Goal: Find specific page/section: Find specific page/section

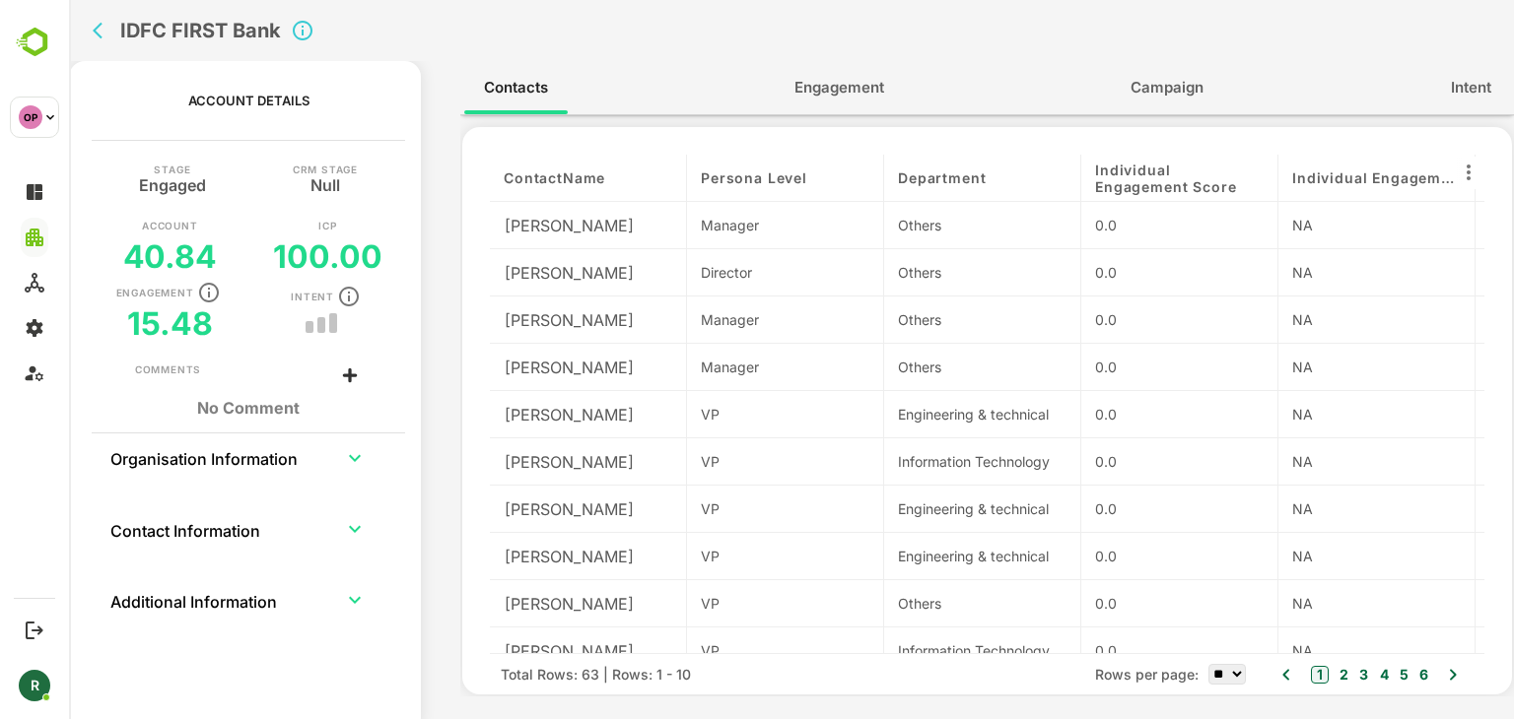
scroll to position [0, 759]
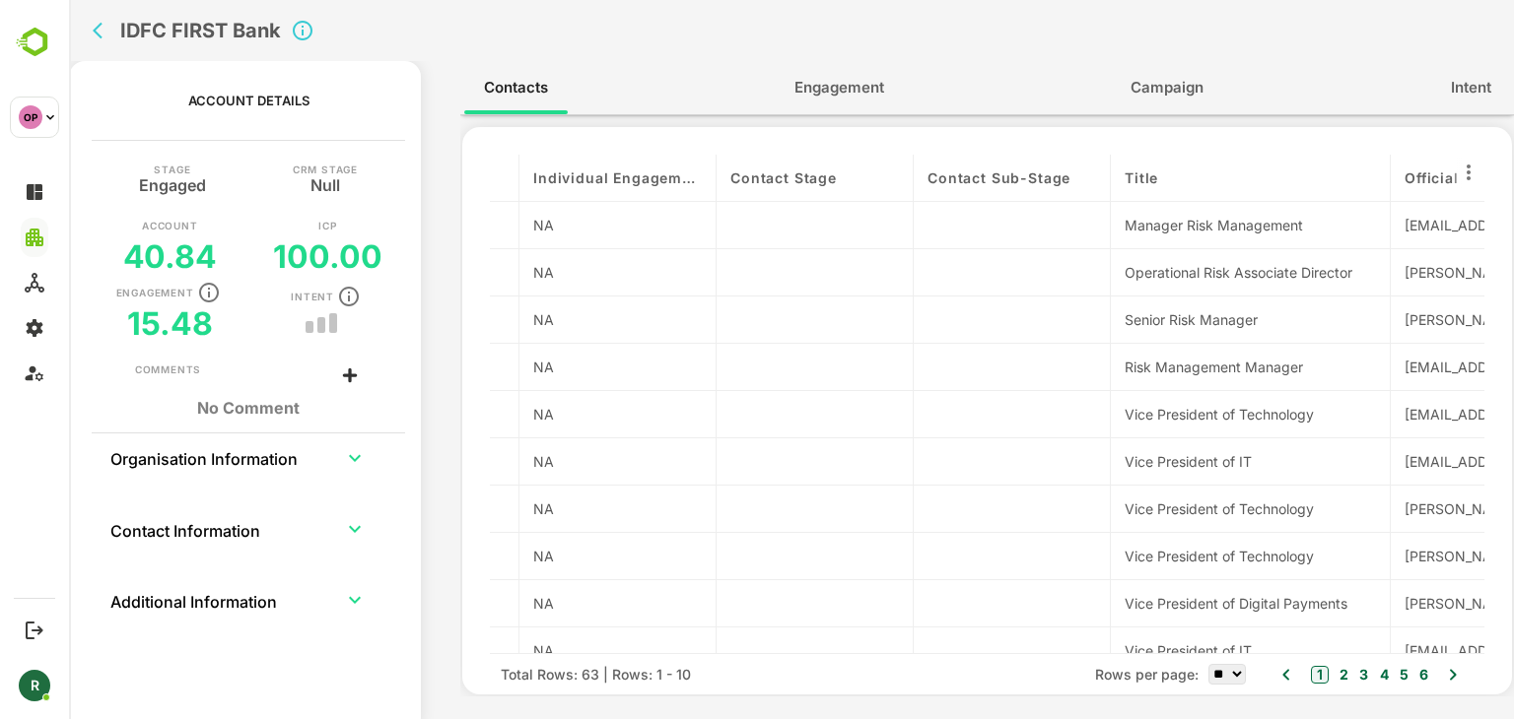
click at [103, 33] on icon "back" at bounding box center [103, 31] width 20 height 20
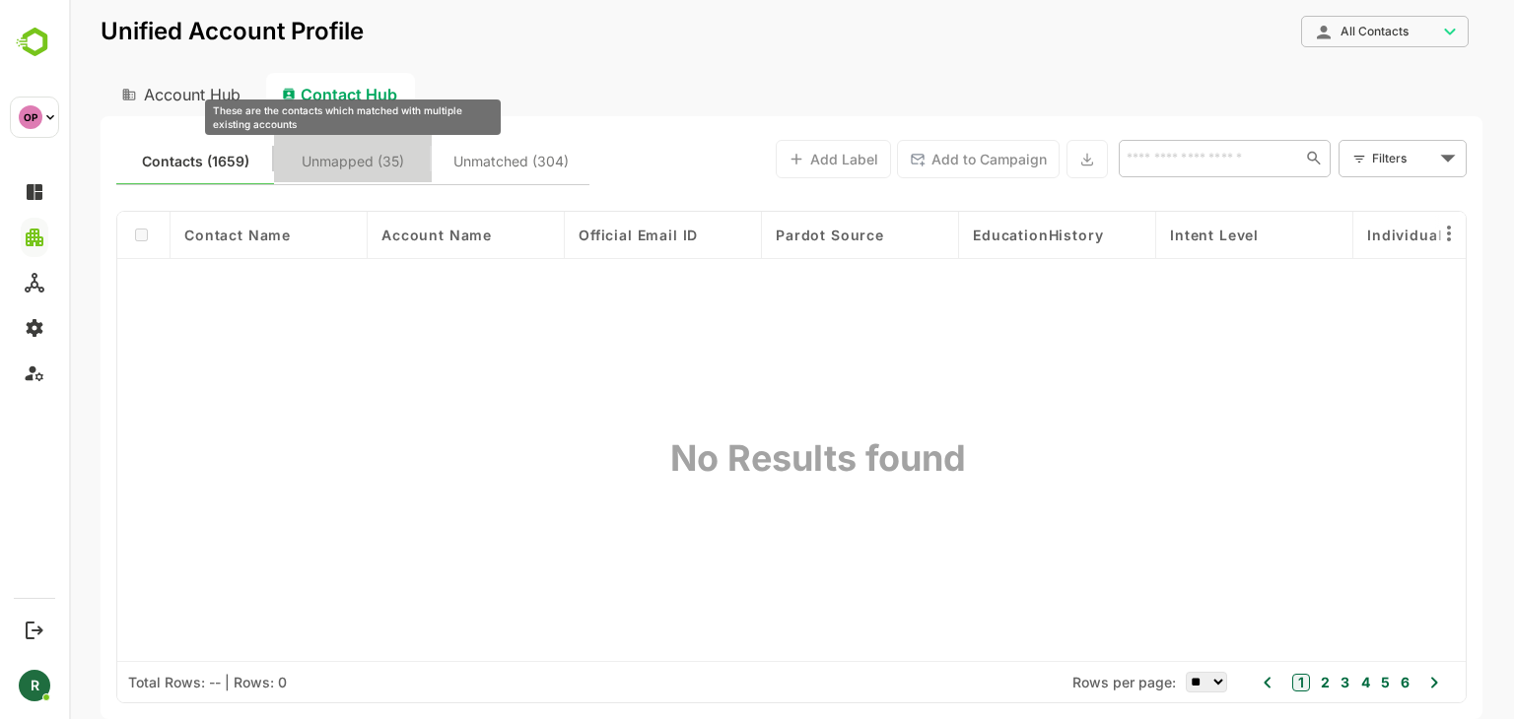
click at [335, 155] on span "Unmapped (35)" at bounding box center [353, 162] width 102 height 26
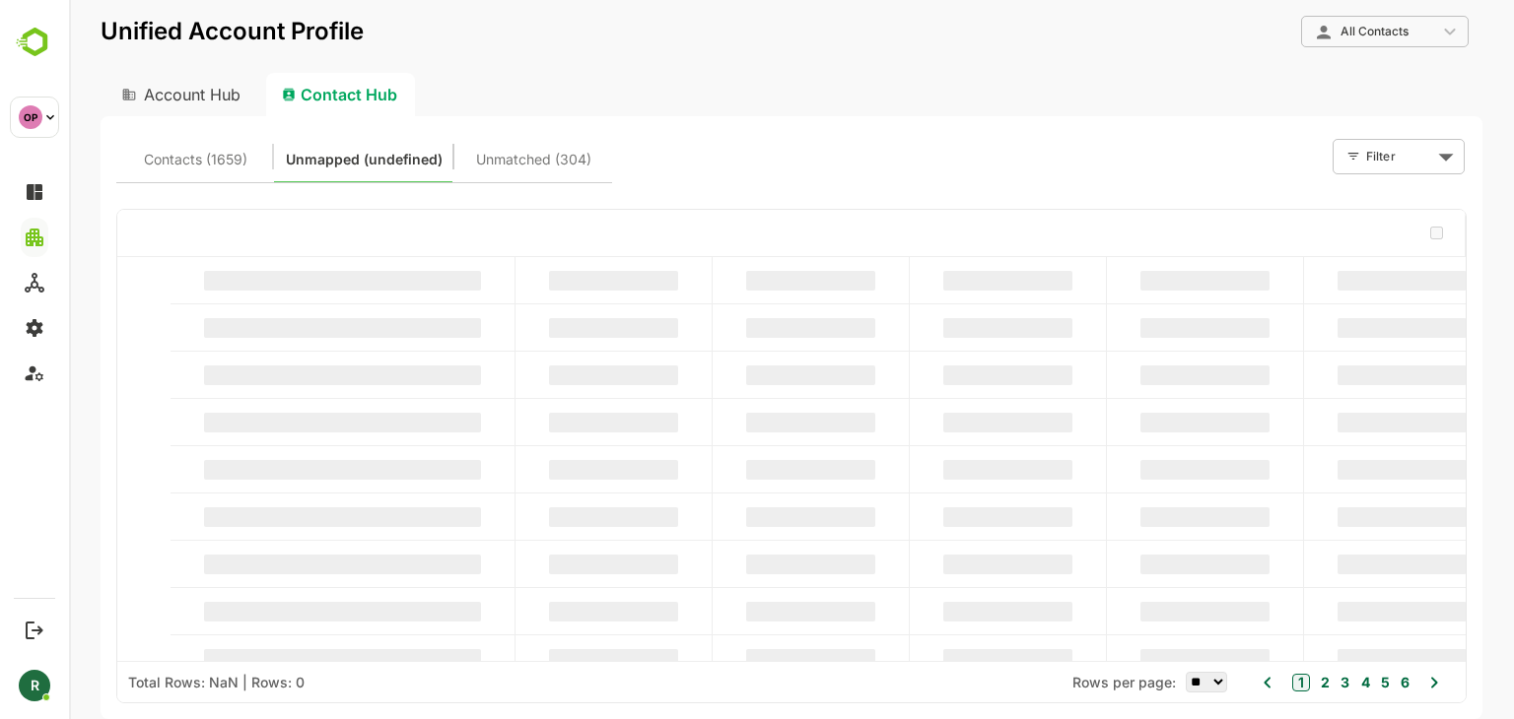
click at [198, 144] on button "Contacts (1659)" at bounding box center [195, 156] width 158 height 47
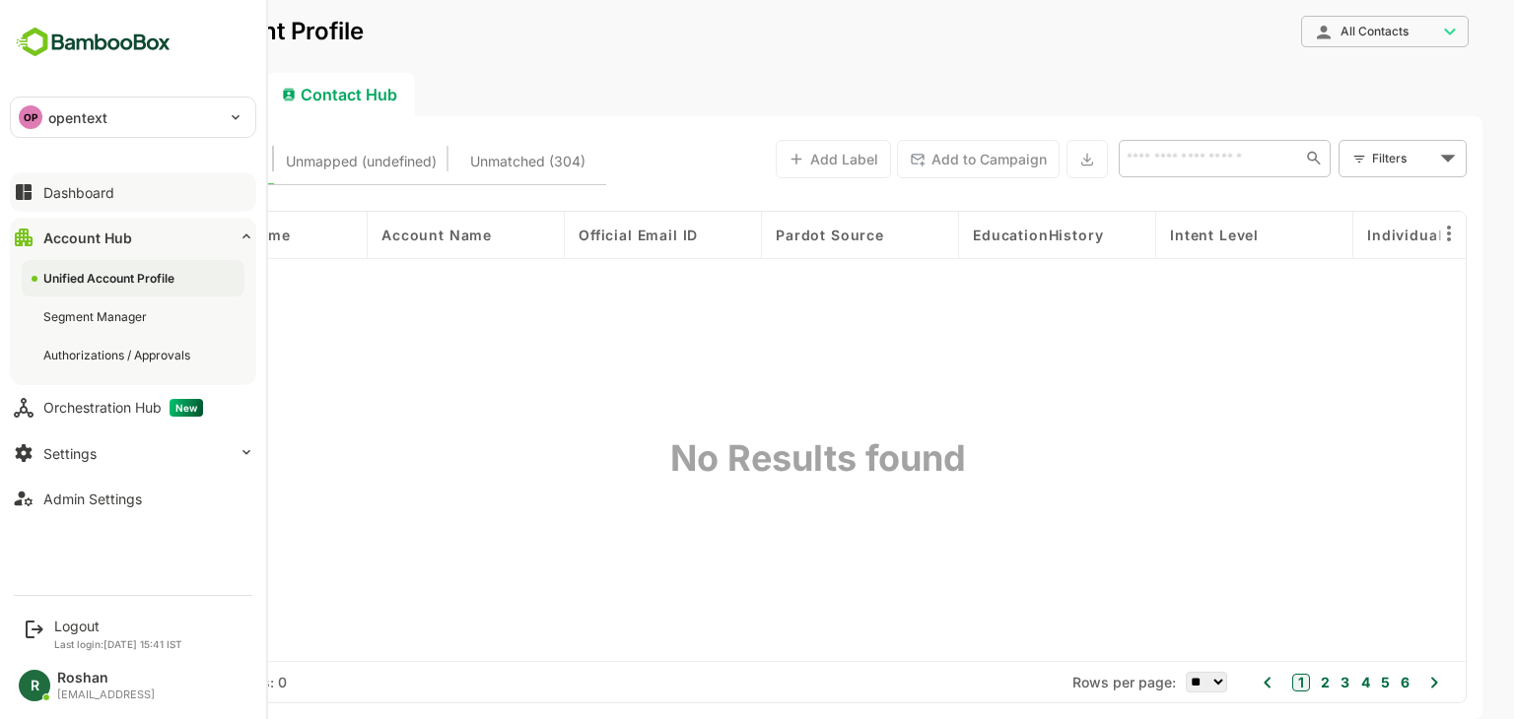
click at [105, 194] on div "Dashboard" at bounding box center [78, 192] width 71 height 17
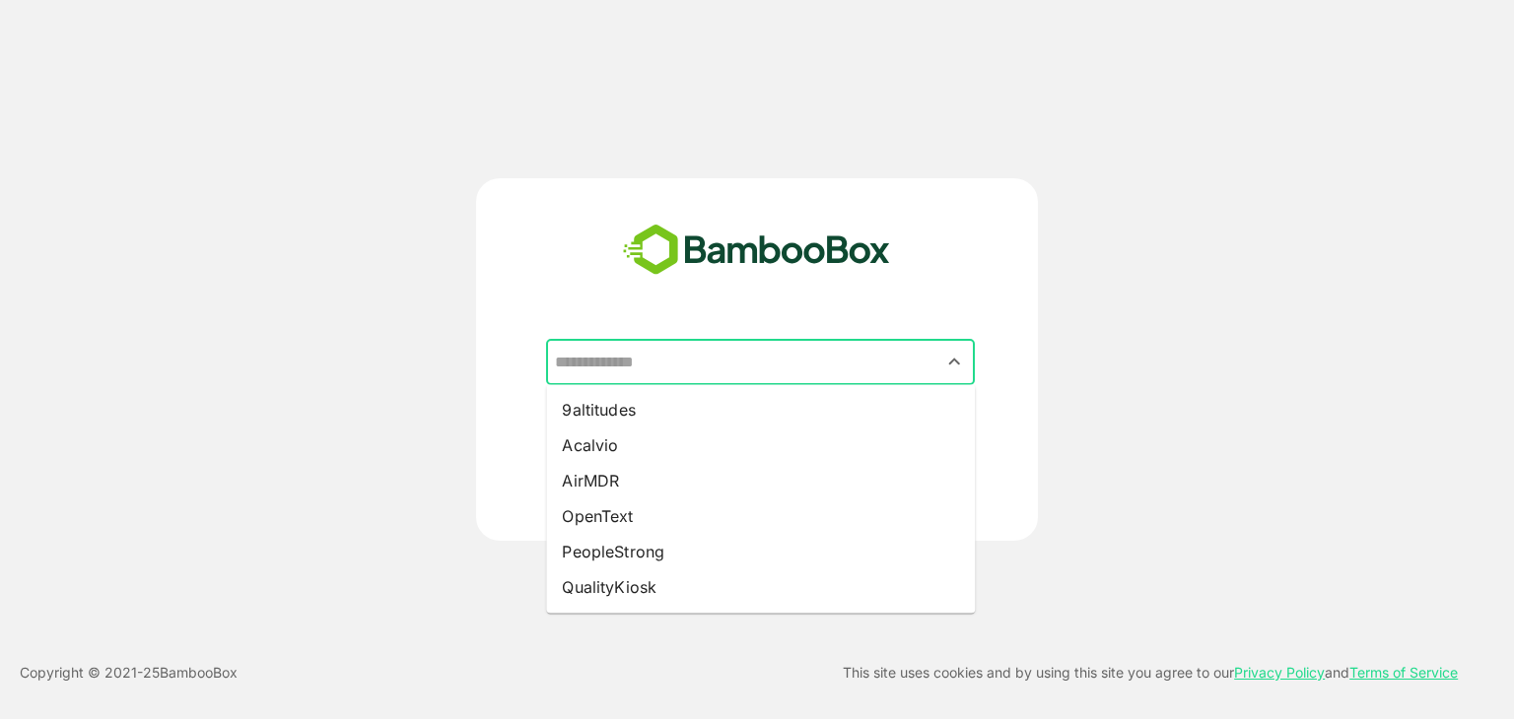
click at [753, 365] on input "text" at bounding box center [760, 362] width 421 height 37
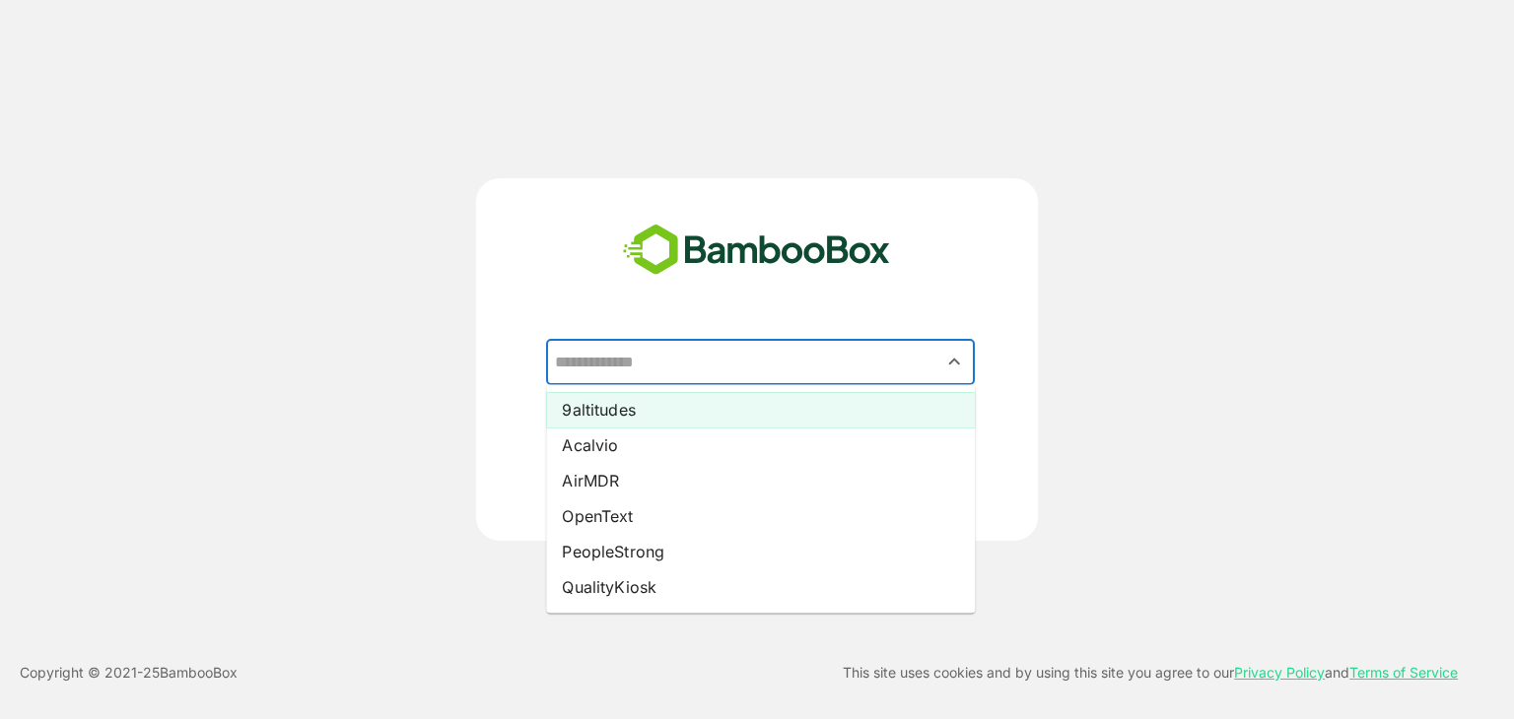
click at [704, 408] on li "9altitudes" at bounding box center [760, 409] width 429 height 35
type input "**********"
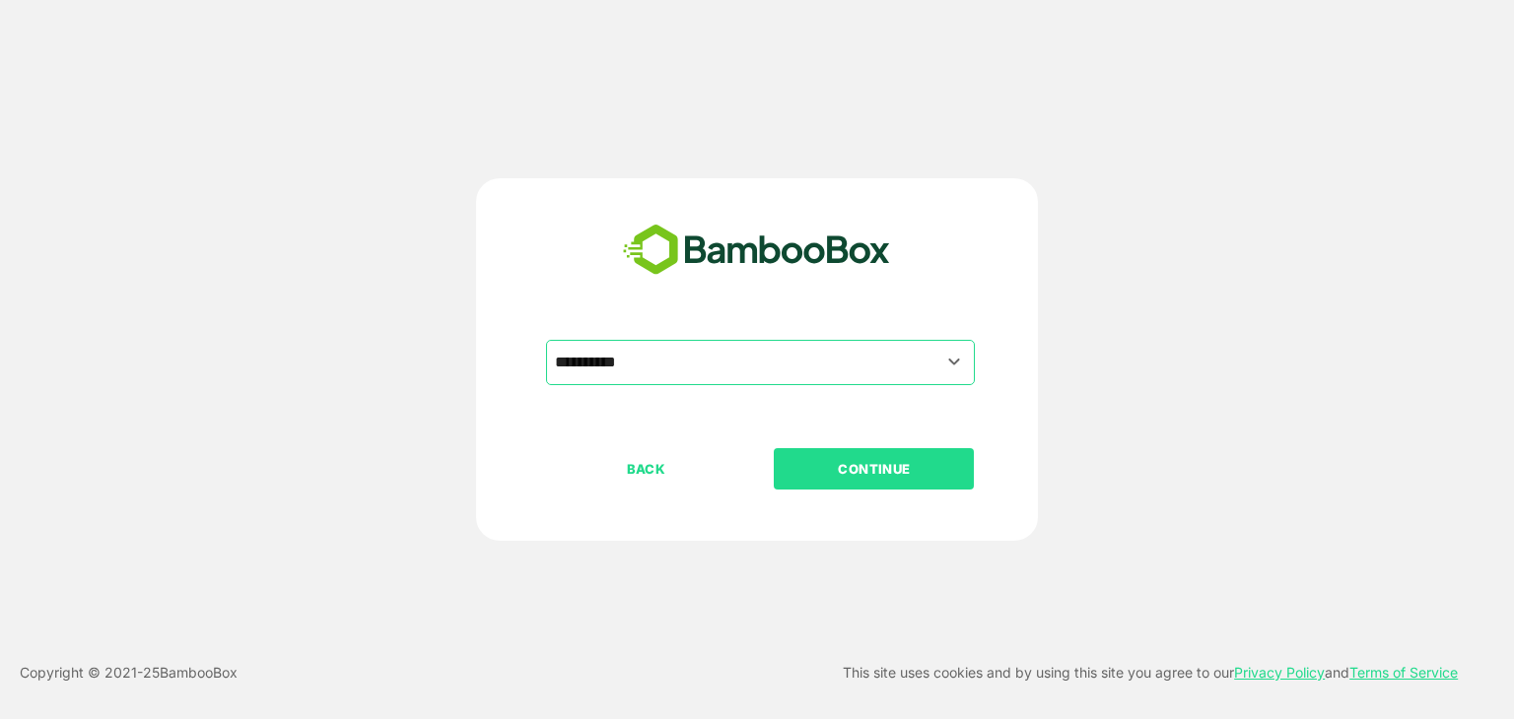
click at [934, 471] on p "CONTINUE" at bounding box center [874, 469] width 197 height 22
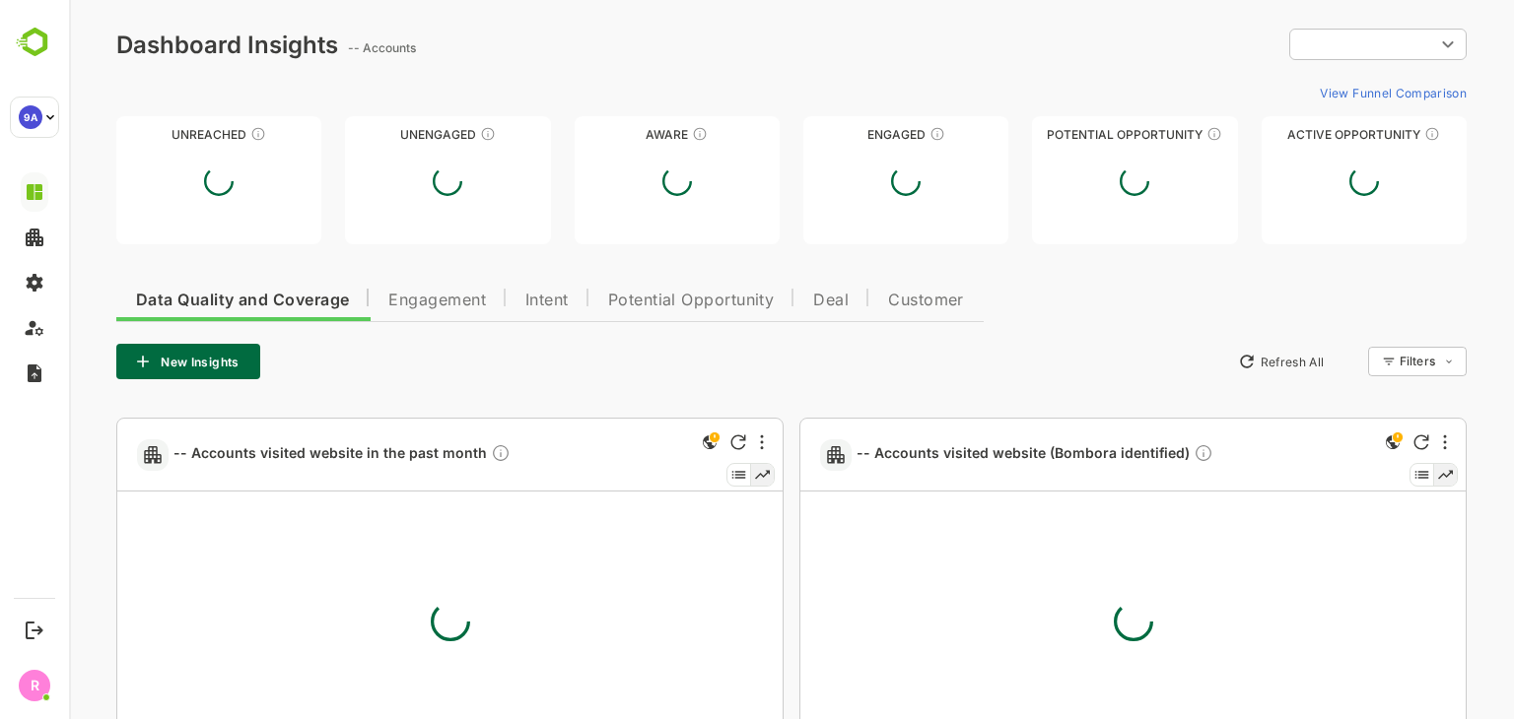
type input "**********"
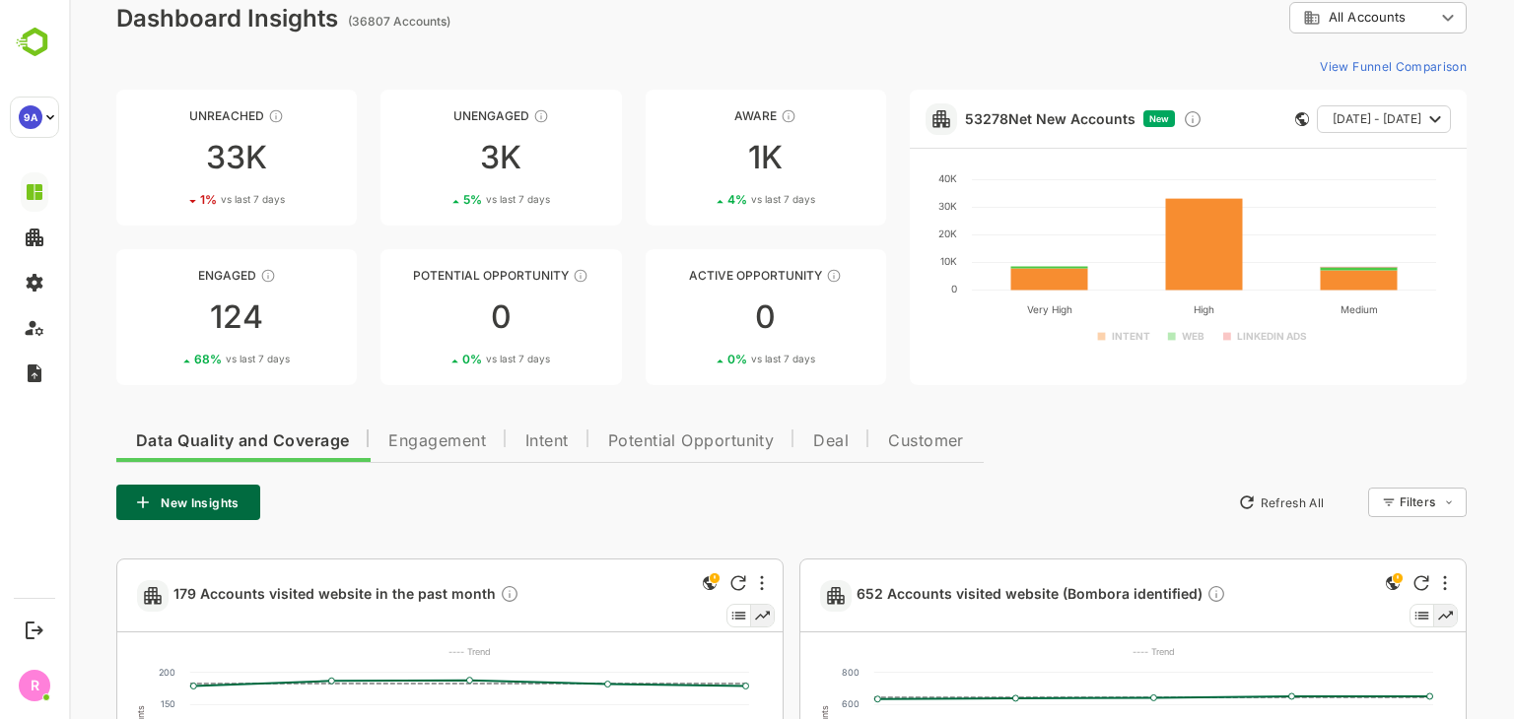
scroll to position [12, 0]
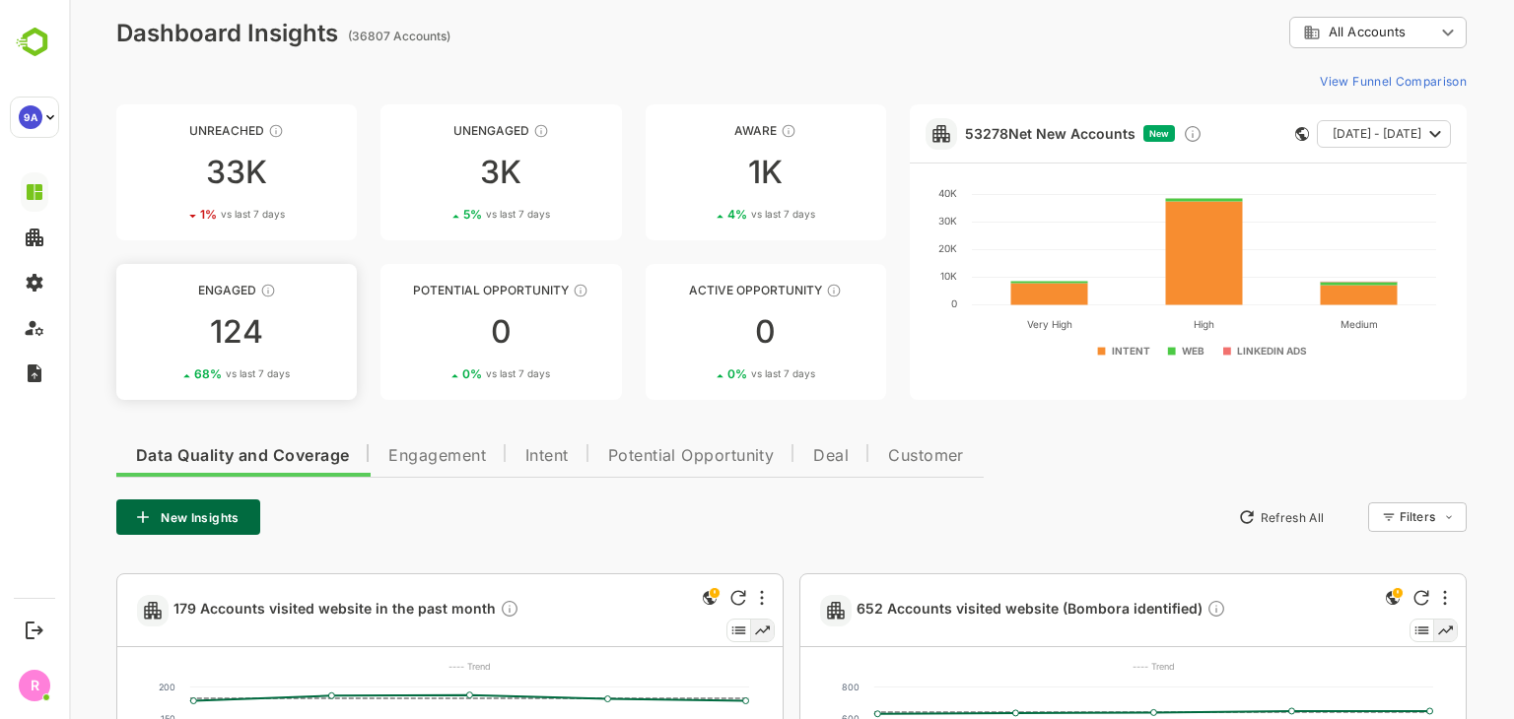
click at [222, 323] on div "124" at bounding box center [236, 332] width 240 height 32
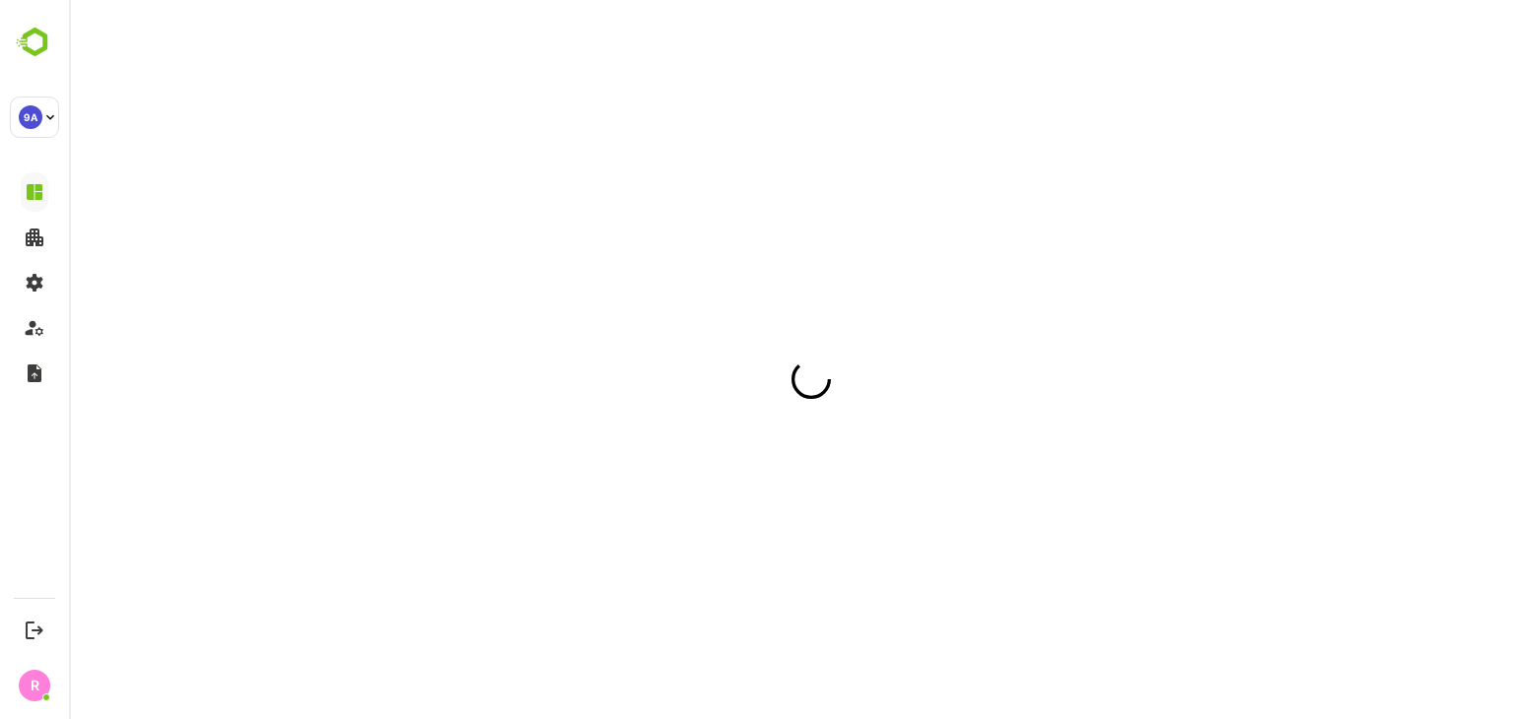
scroll to position [0, 0]
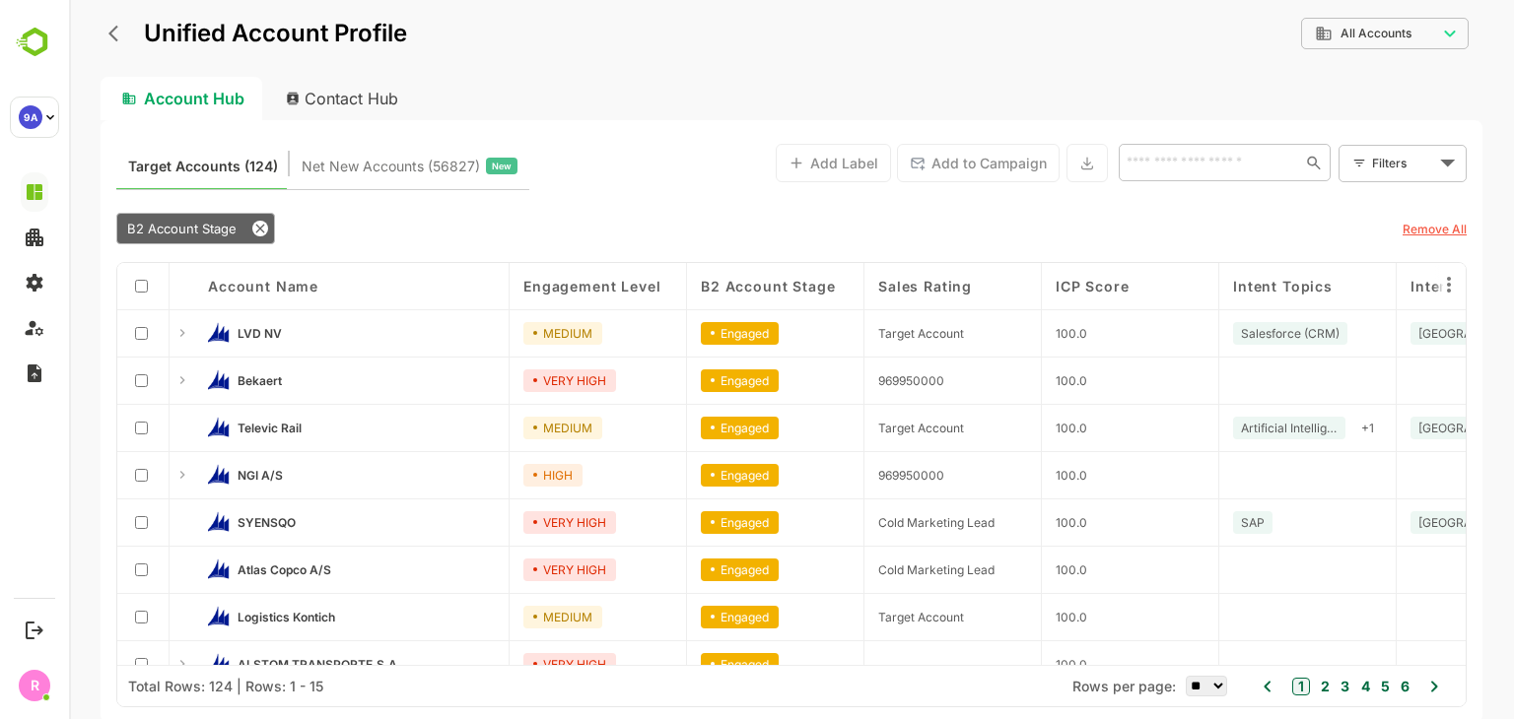
click at [556, 93] on div "Account Hub Contact Hub" at bounding box center [792, 98] width 1382 height 43
click at [122, 36] on icon "back" at bounding box center [118, 34] width 20 height 20
